Goal: Obtain resource: Obtain resource

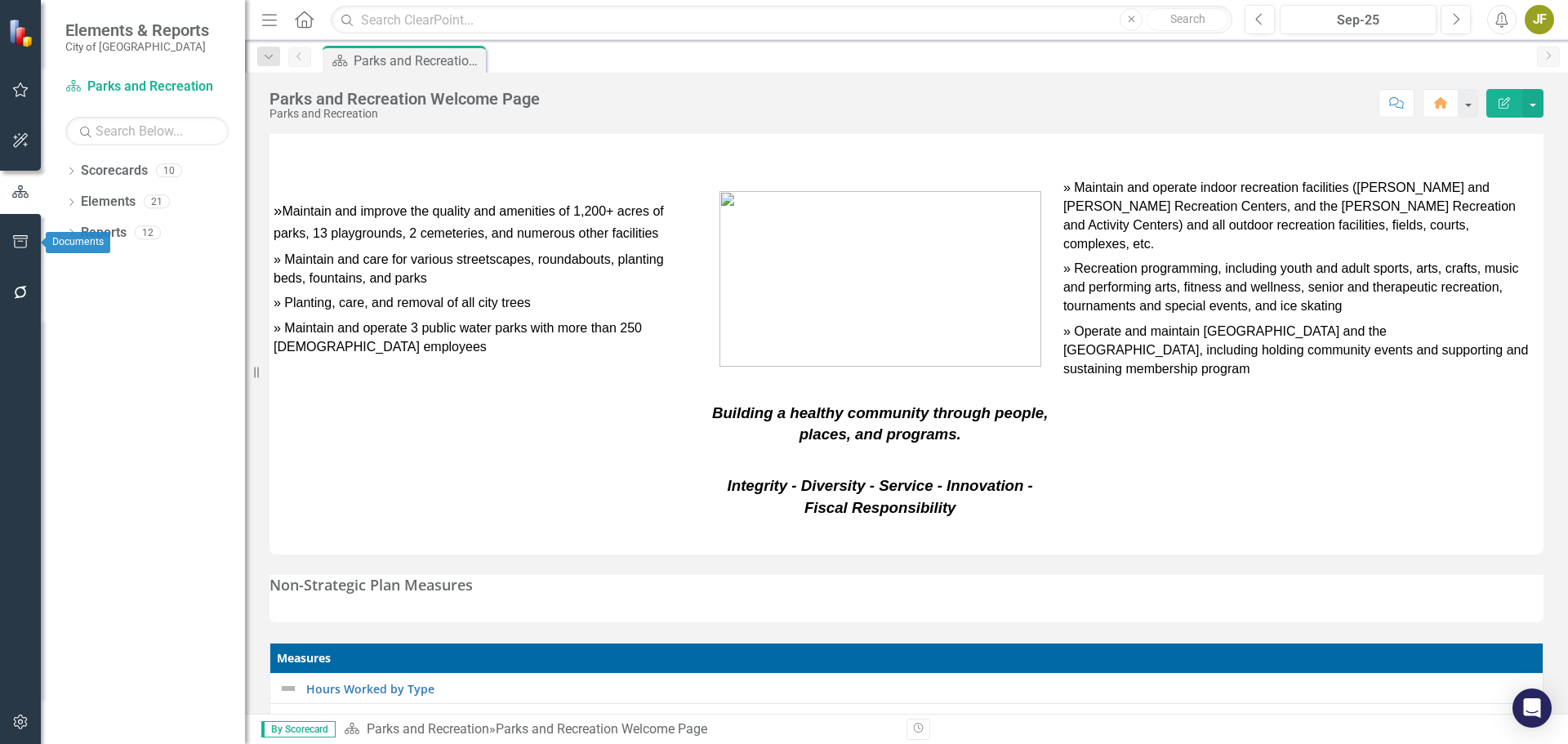
click at [15, 234] on button "button" at bounding box center [21, 243] width 37 height 34
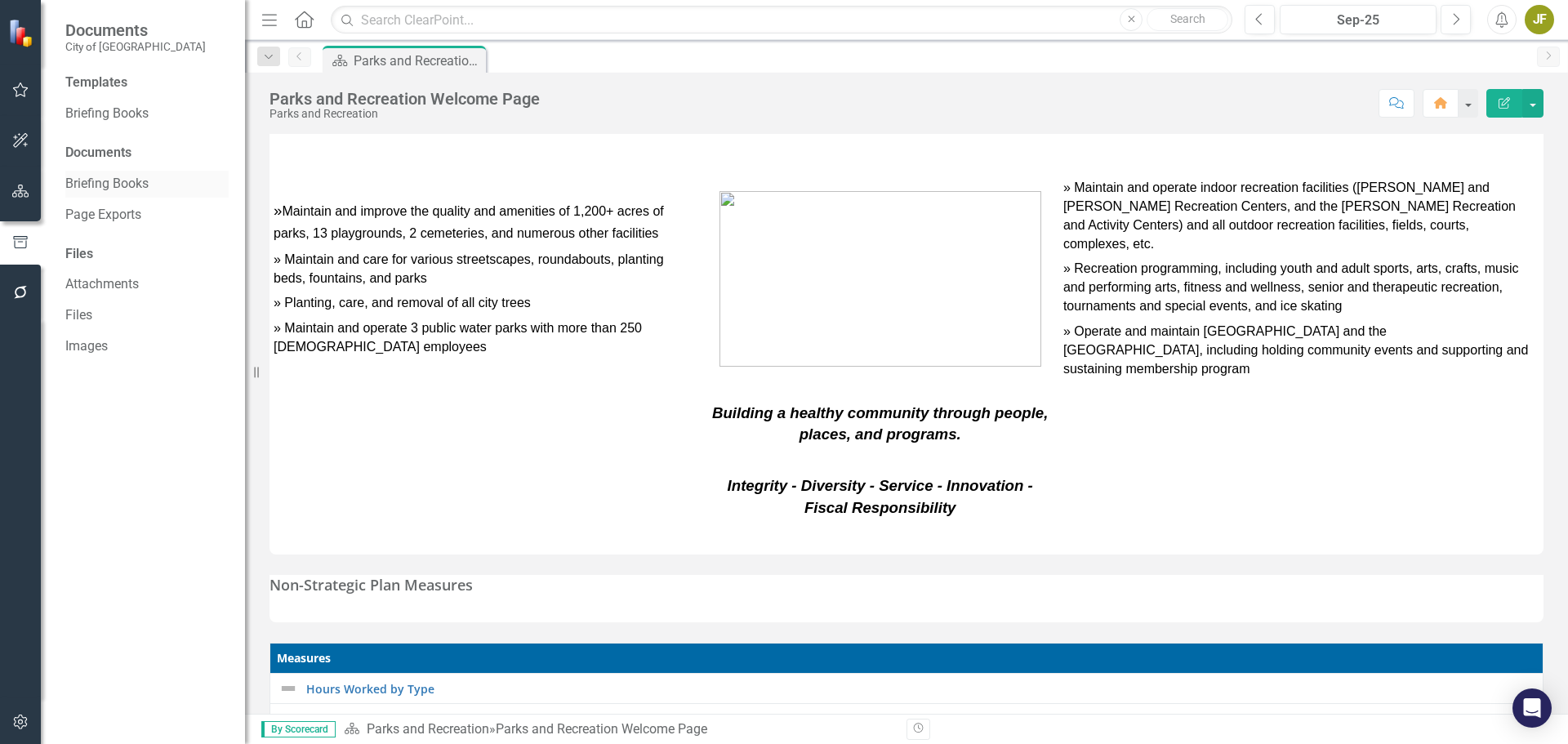
click at [113, 181] on link "Briefing Books" at bounding box center [147, 185] width 164 height 19
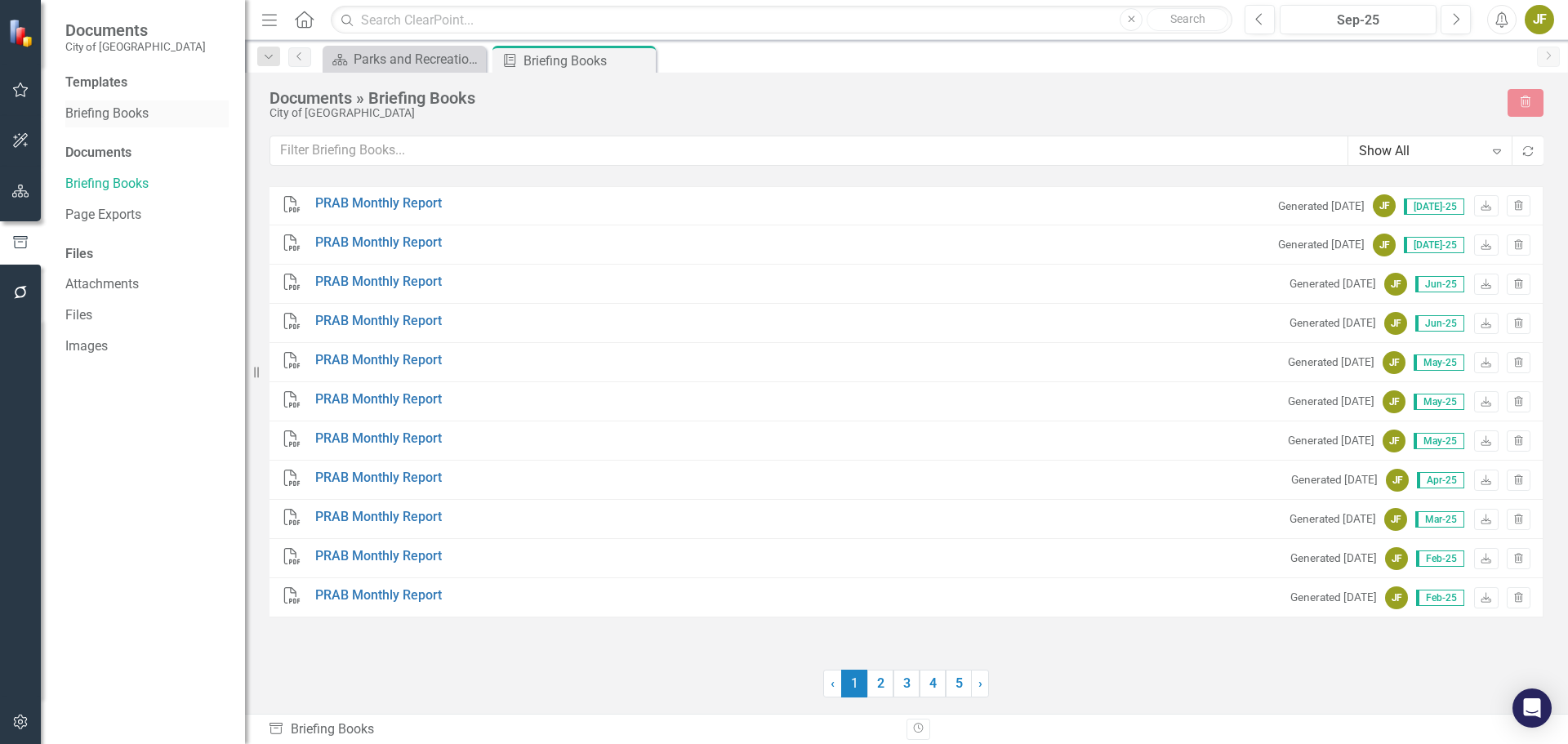
click at [137, 112] on link "Briefing Books" at bounding box center [147, 114] width 164 height 19
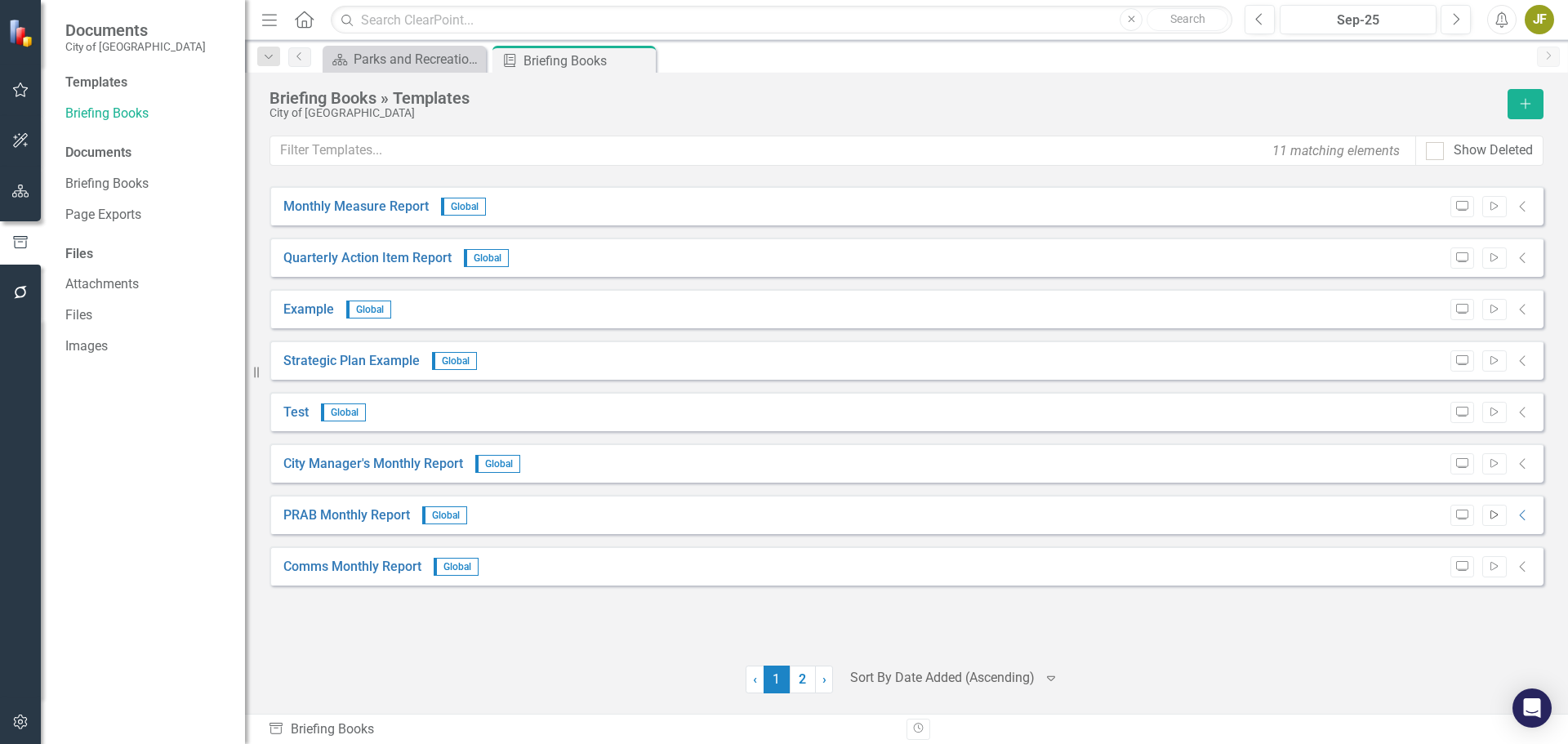
click at [1497, 517] on icon "Start" at bounding box center [1494, 516] width 12 height 10
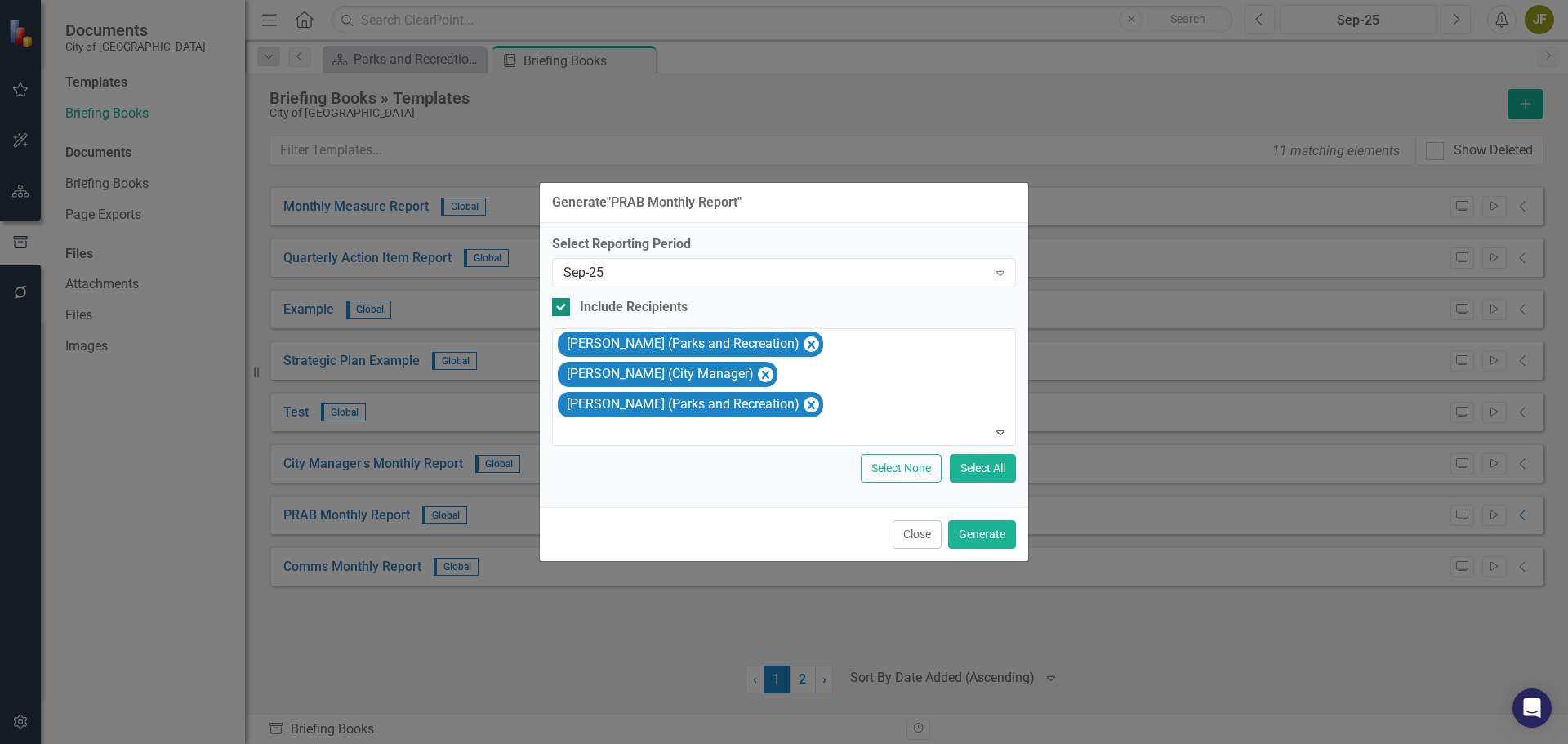
click at [560, 304] on input "Include Recipients" at bounding box center [557, 303] width 10 height 10
checkbox input "false"
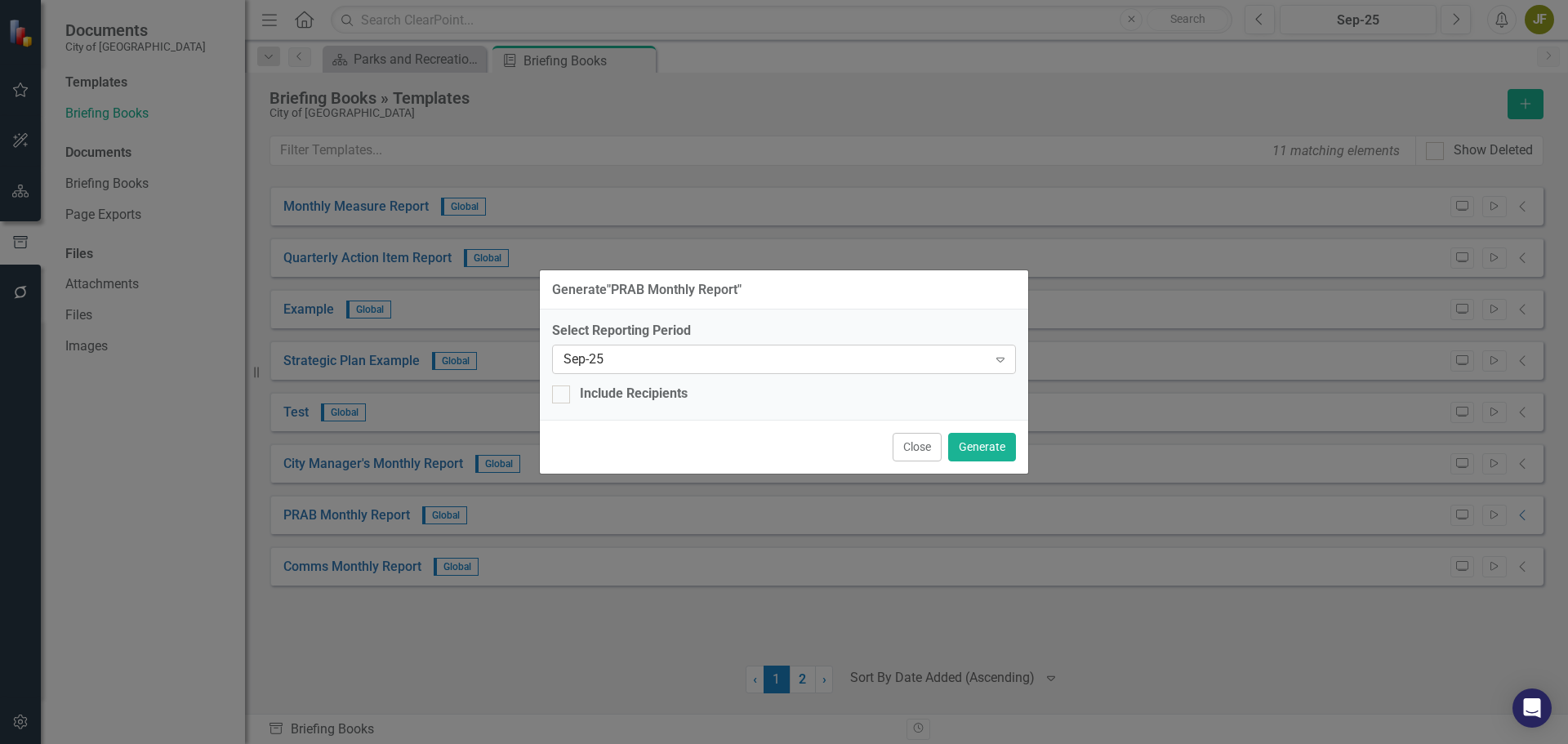
click at [981, 359] on div "Sep-25" at bounding box center [776, 360] width 424 height 19
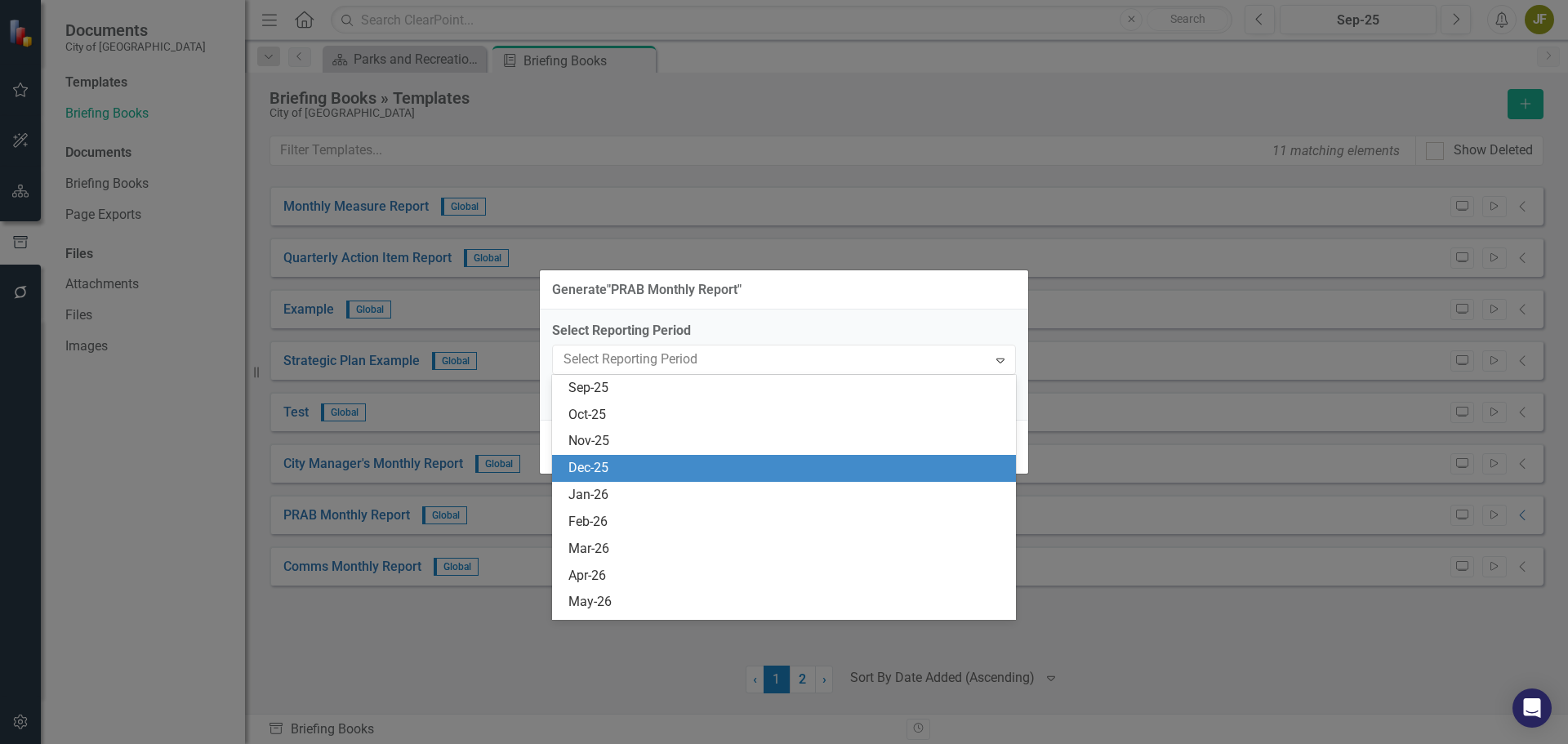
scroll to position [2710, 0]
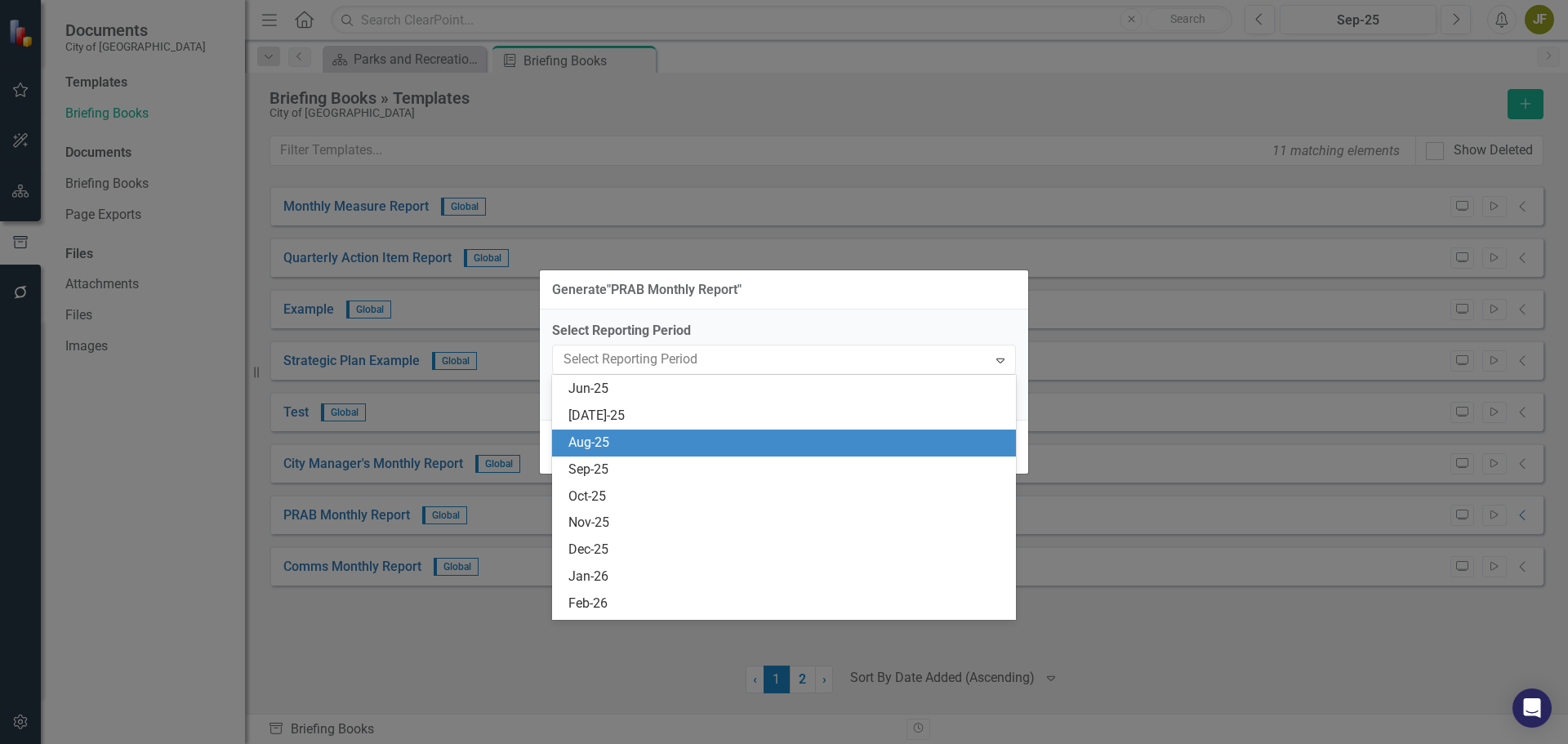
click at [855, 447] on div "Aug-25" at bounding box center [787, 443] width 437 height 19
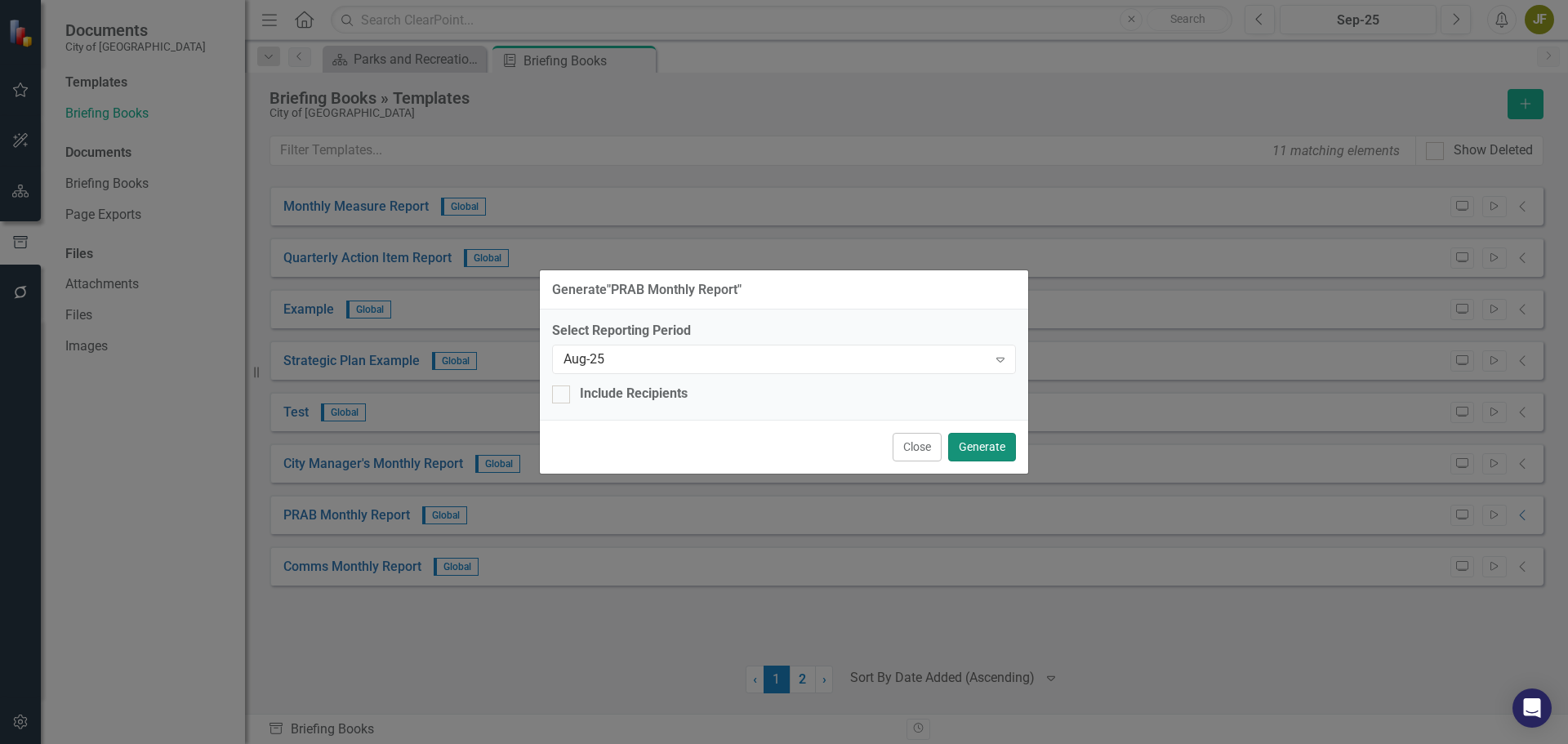
click at [980, 448] on button "Generate" at bounding box center [981, 447] width 68 height 29
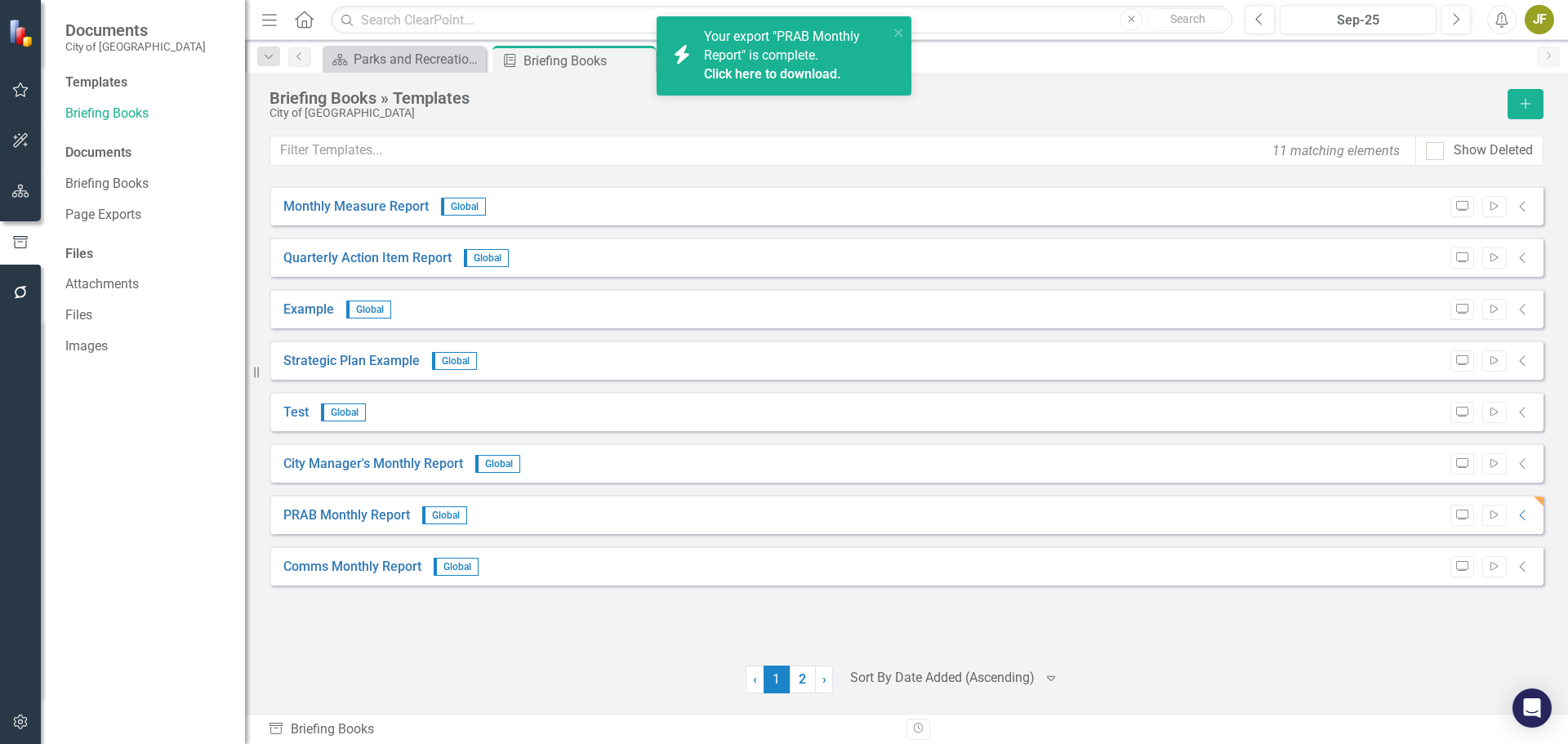
click at [762, 72] on link "Click here to download." at bounding box center [772, 74] width 137 height 15
